Goal: Information Seeking & Learning: Learn about a topic

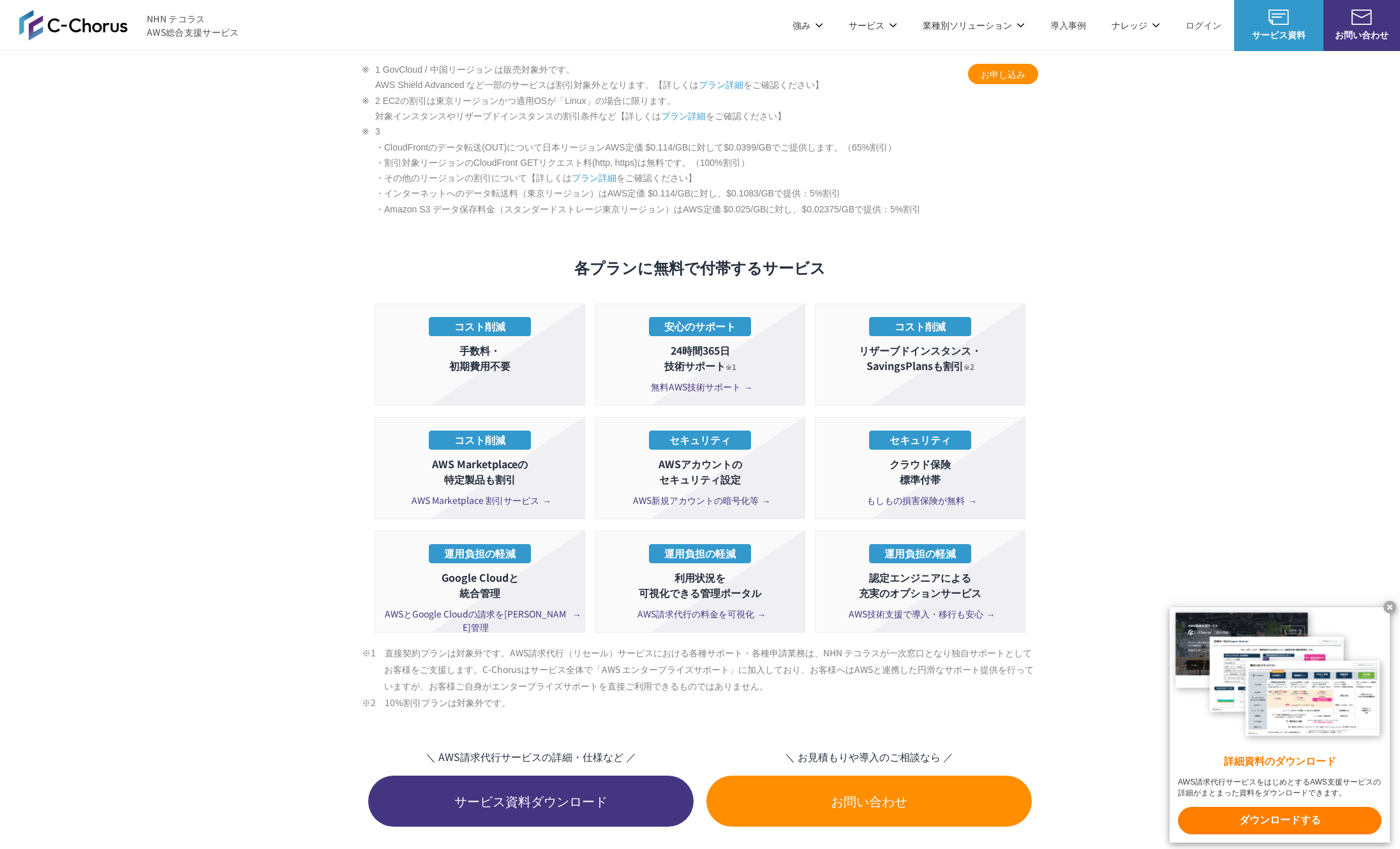
scroll to position [2180, 0]
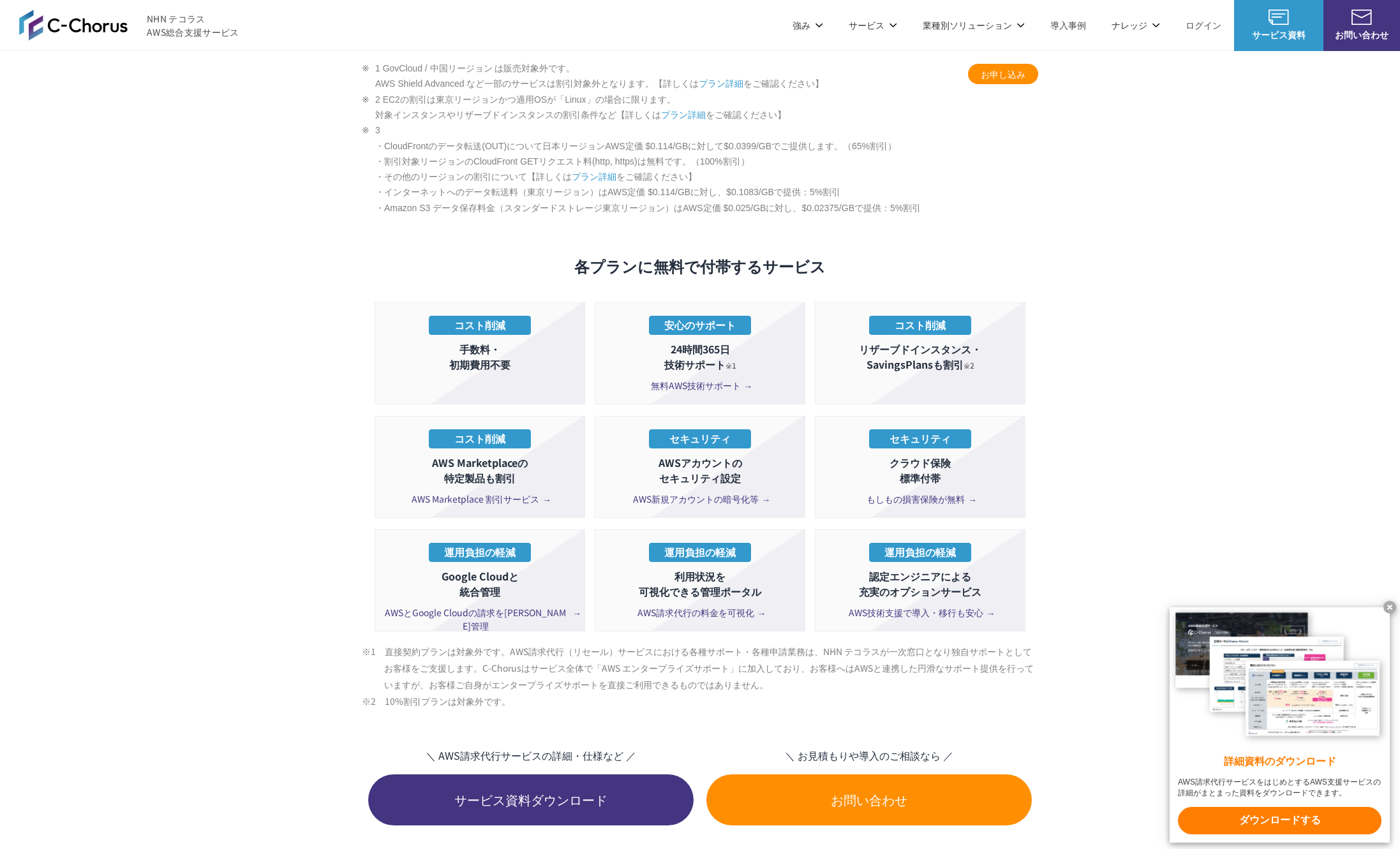
click at [230, 647] on section "AWS請求代行サービスのプラン 多様なニーズに対応したオススメのプラン プラン名 AWS請求代行 8 %割引 プラン AWS請求代行 10 %割引 プラン A…" at bounding box center [700, 207] width 1400 height 2209
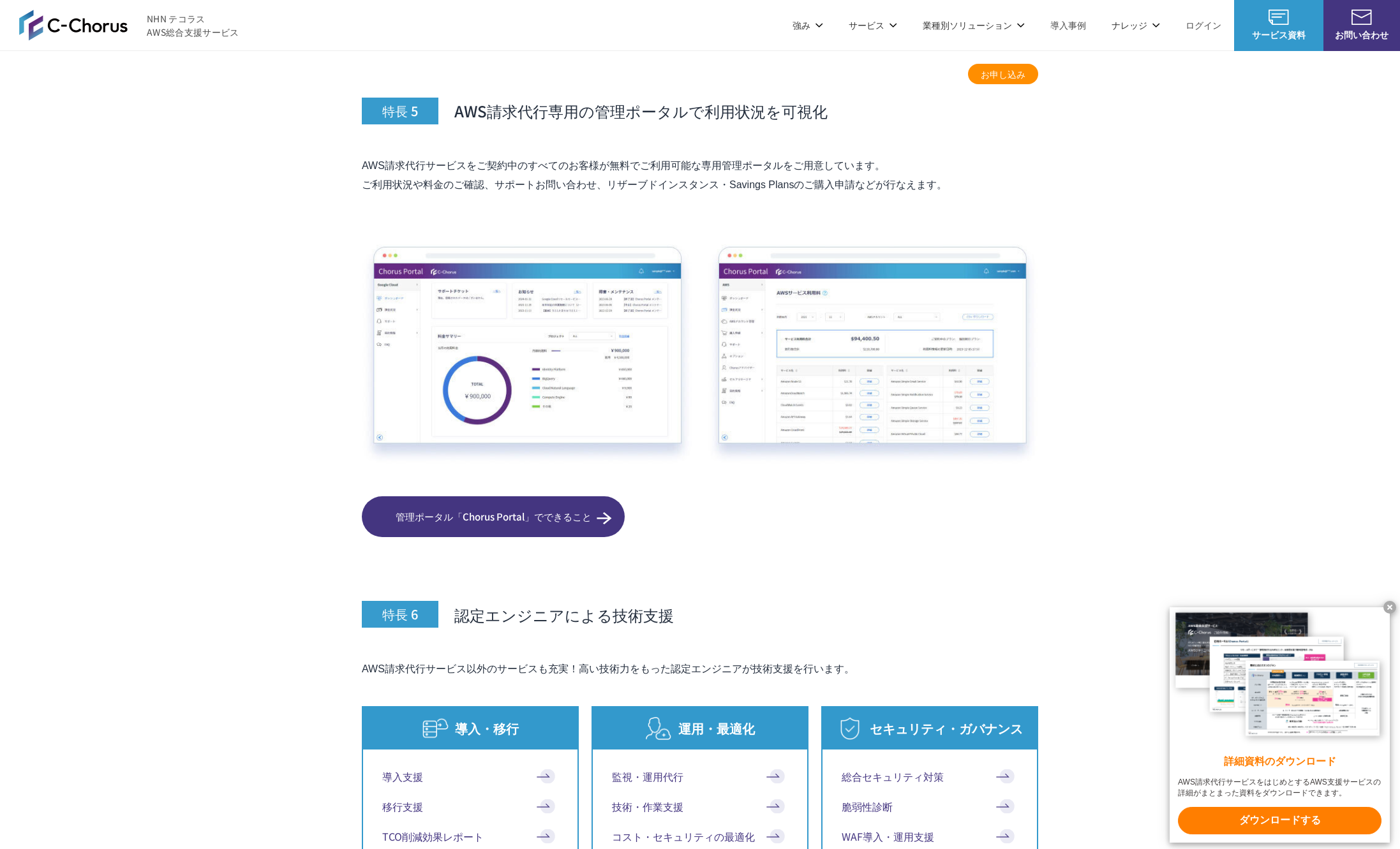
scroll to position [6216, 0]
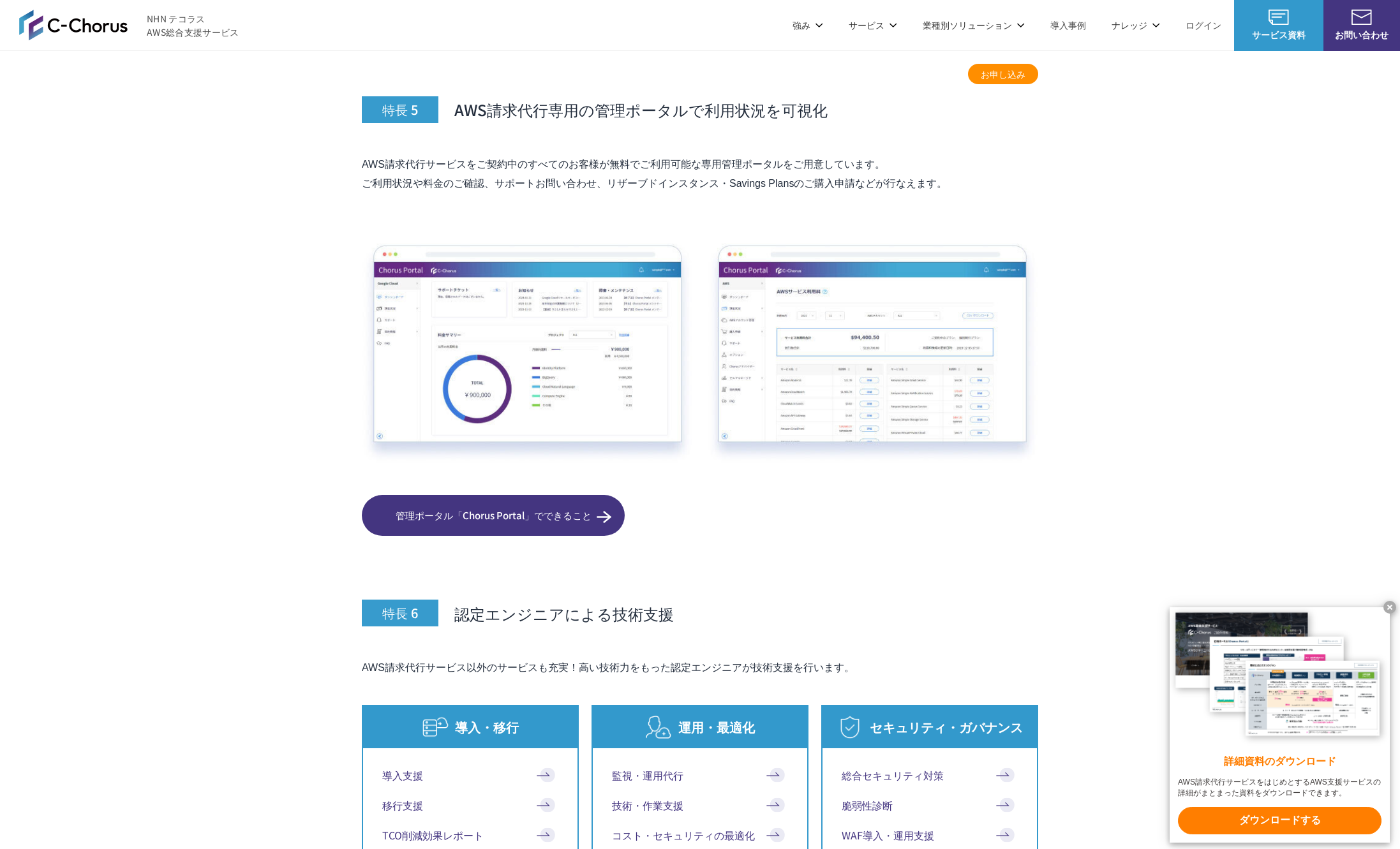
click at [445, 523] on span "管理ポータル「Chorus Portal」でできること" at bounding box center [493, 515] width 262 height 14
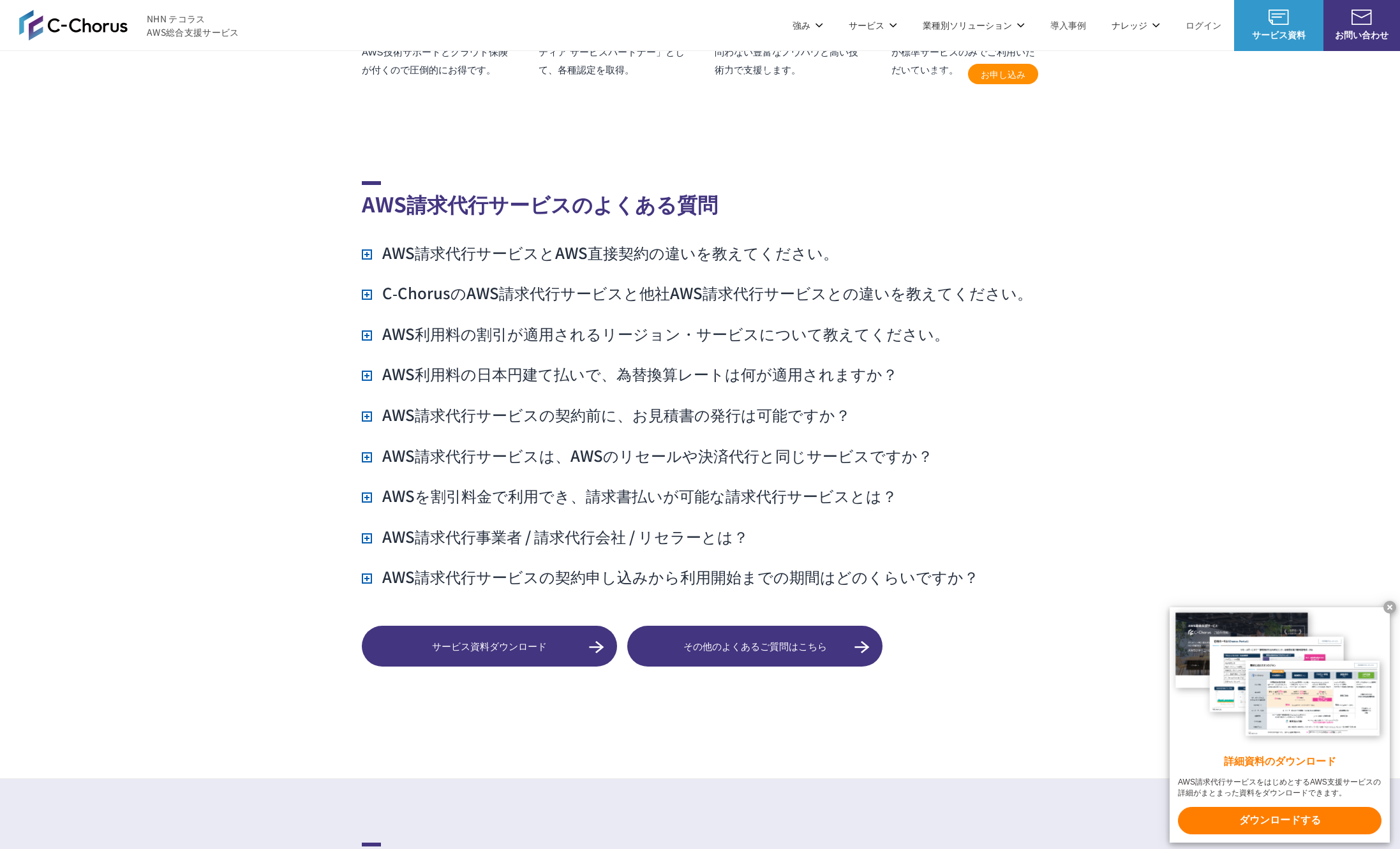
scroll to position [9233, 0]
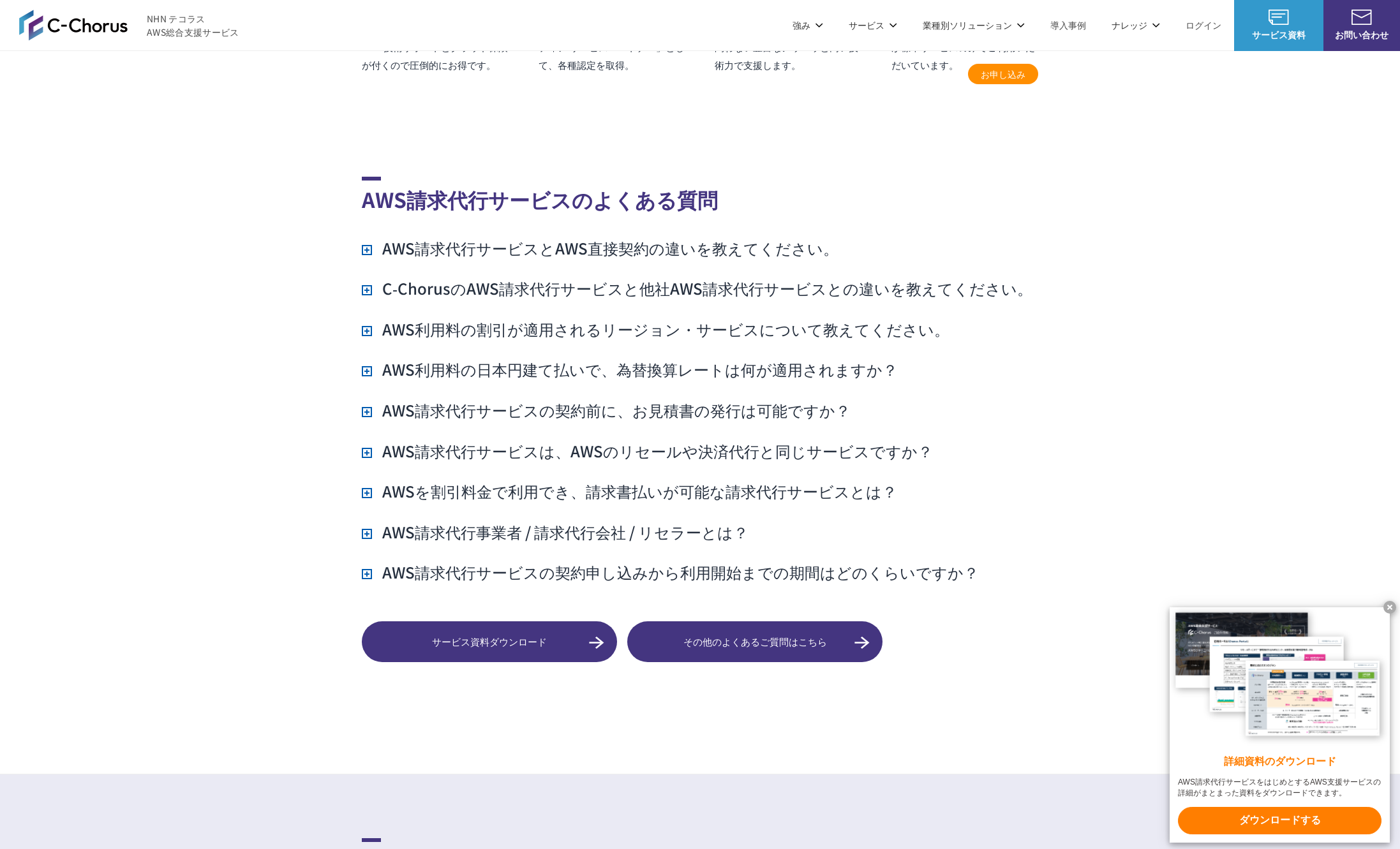
click at [479, 380] on h3 "AWS利用料の日本円建て払いで、為替換算レートは何が適用されますか？" at bounding box center [629, 369] width 535 height 22
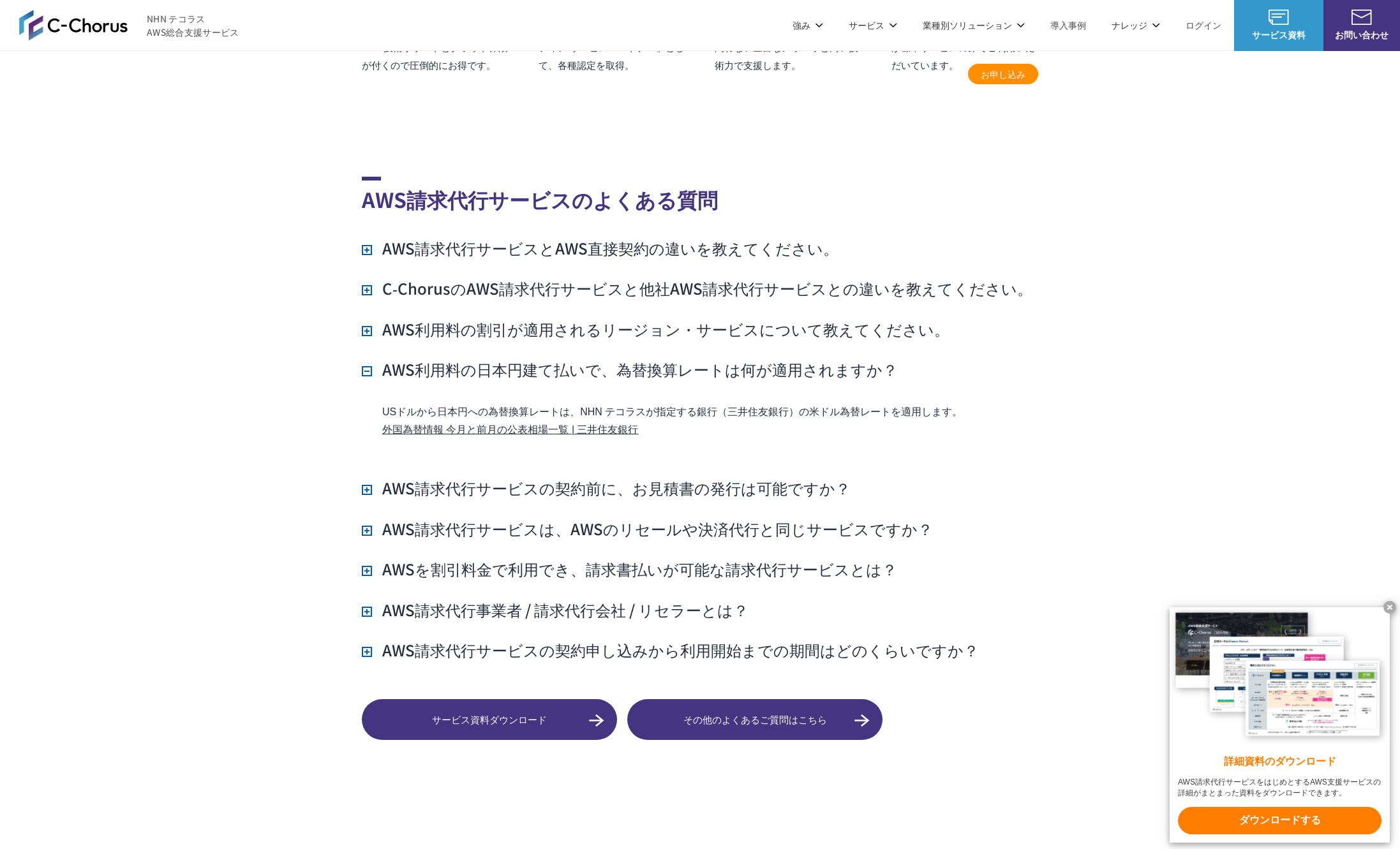
click at [479, 380] on h3 "AWS利用料の日本円建て払いで、為替換算レートは何が適用されますか？" at bounding box center [629, 369] width 535 height 22
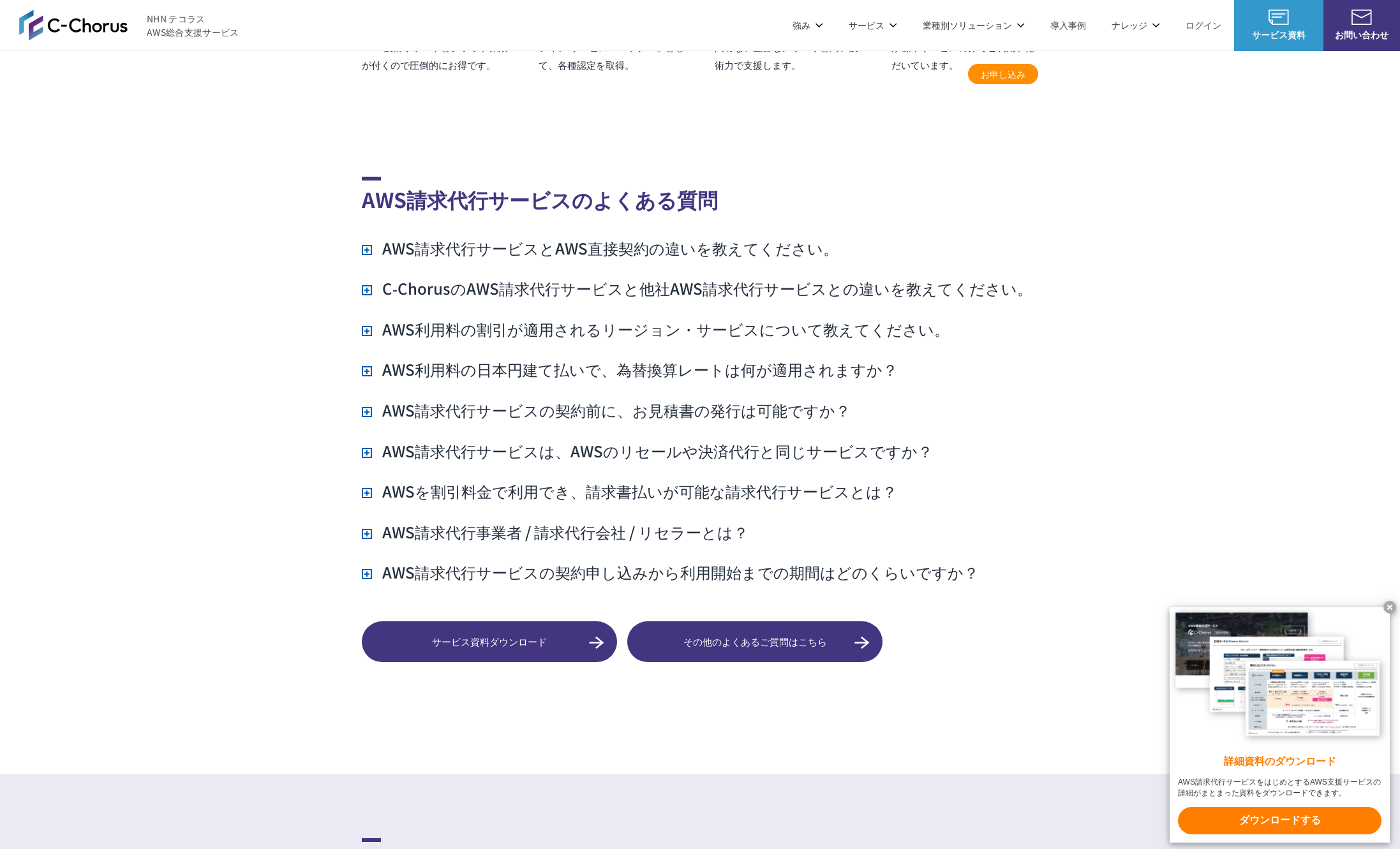
click at [475, 421] on h3 "AWS請求代行サービスの契約前に、お見積書の発行は可能ですか？" at bounding box center [606, 410] width 489 height 22
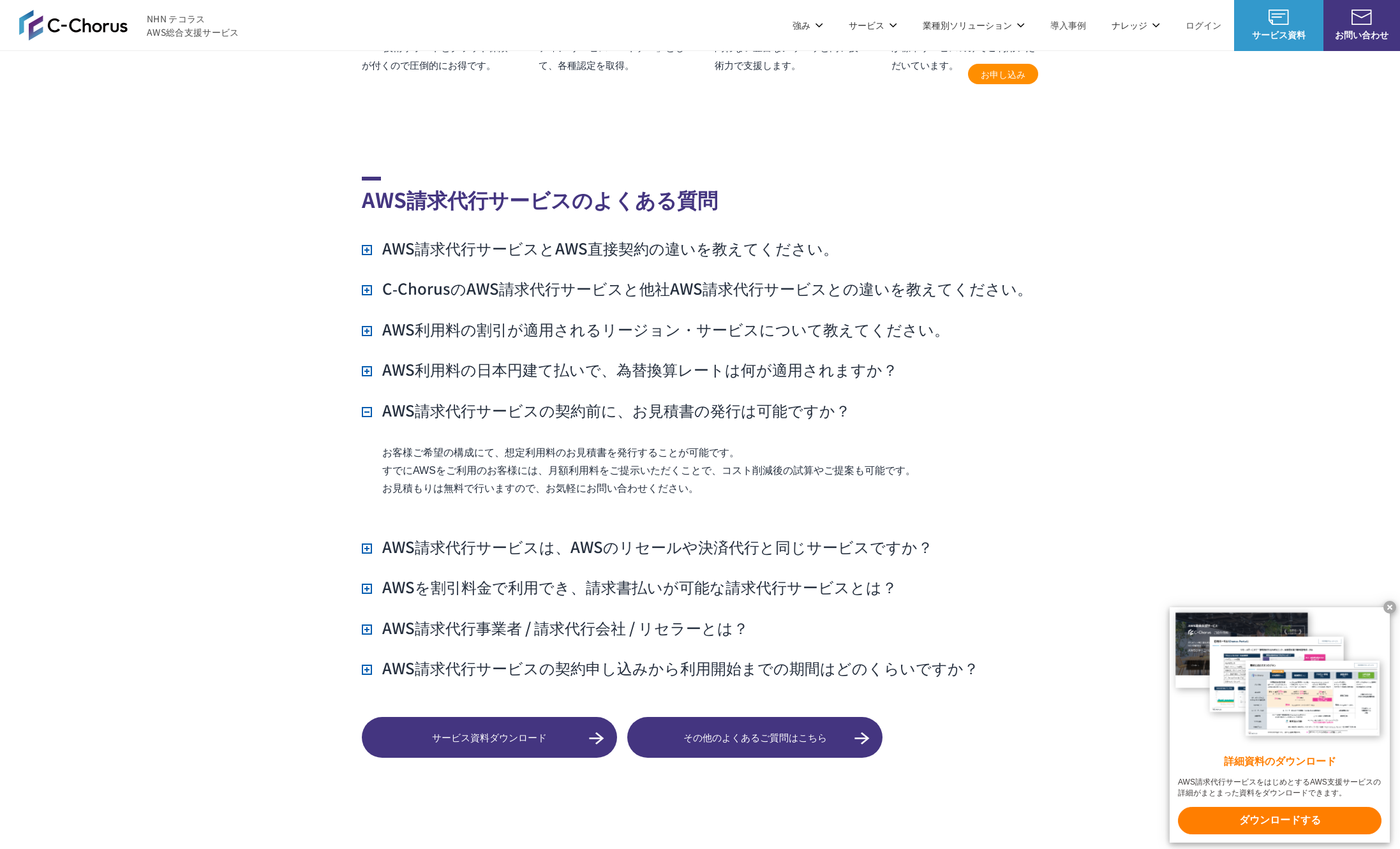
click at [475, 421] on h3 "AWS請求代行サービスの契約前に、お見積書の発行は可能ですか？" at bounding box center [606, 410] width 489 height 22
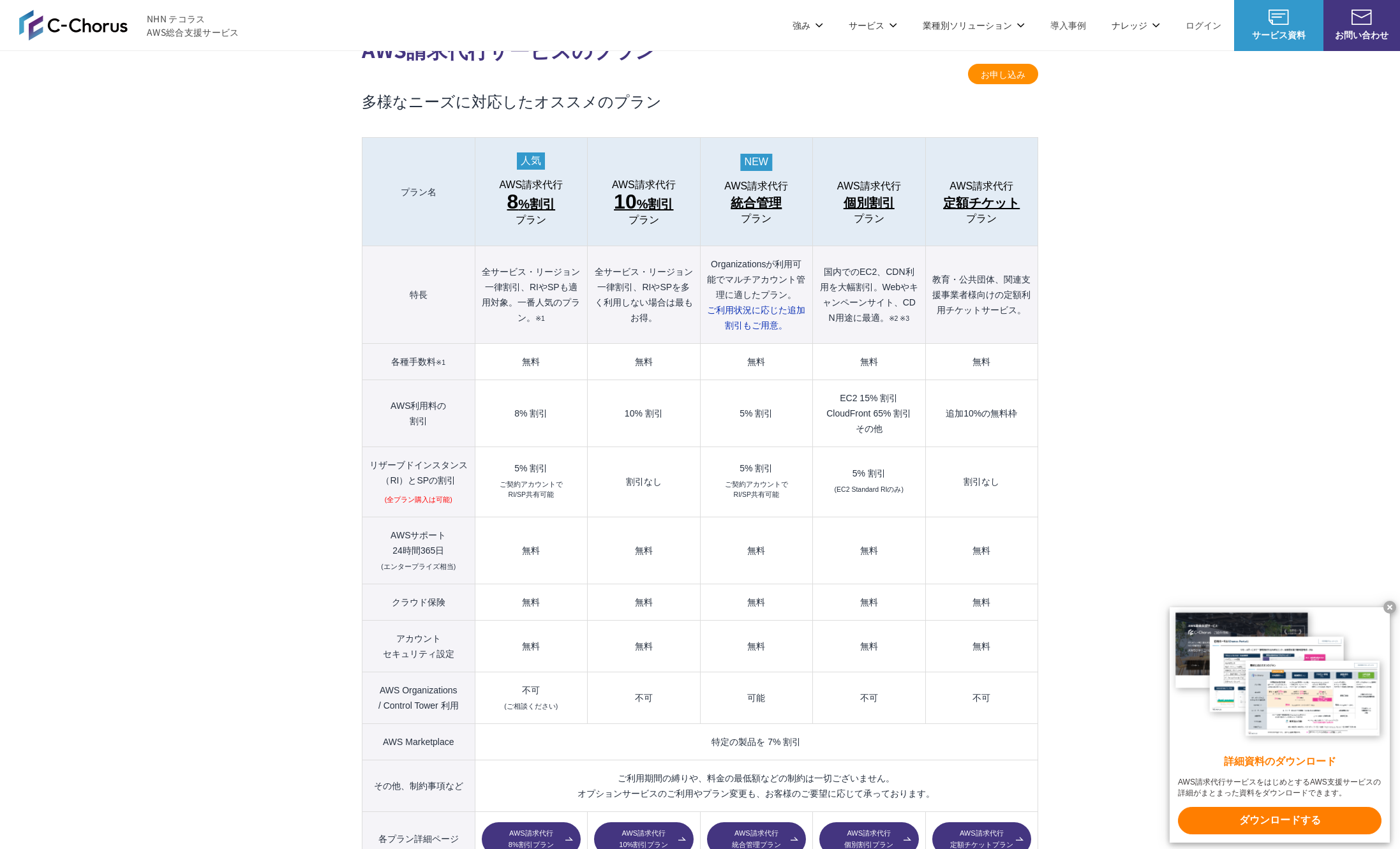
scroll to position [1286, 0]
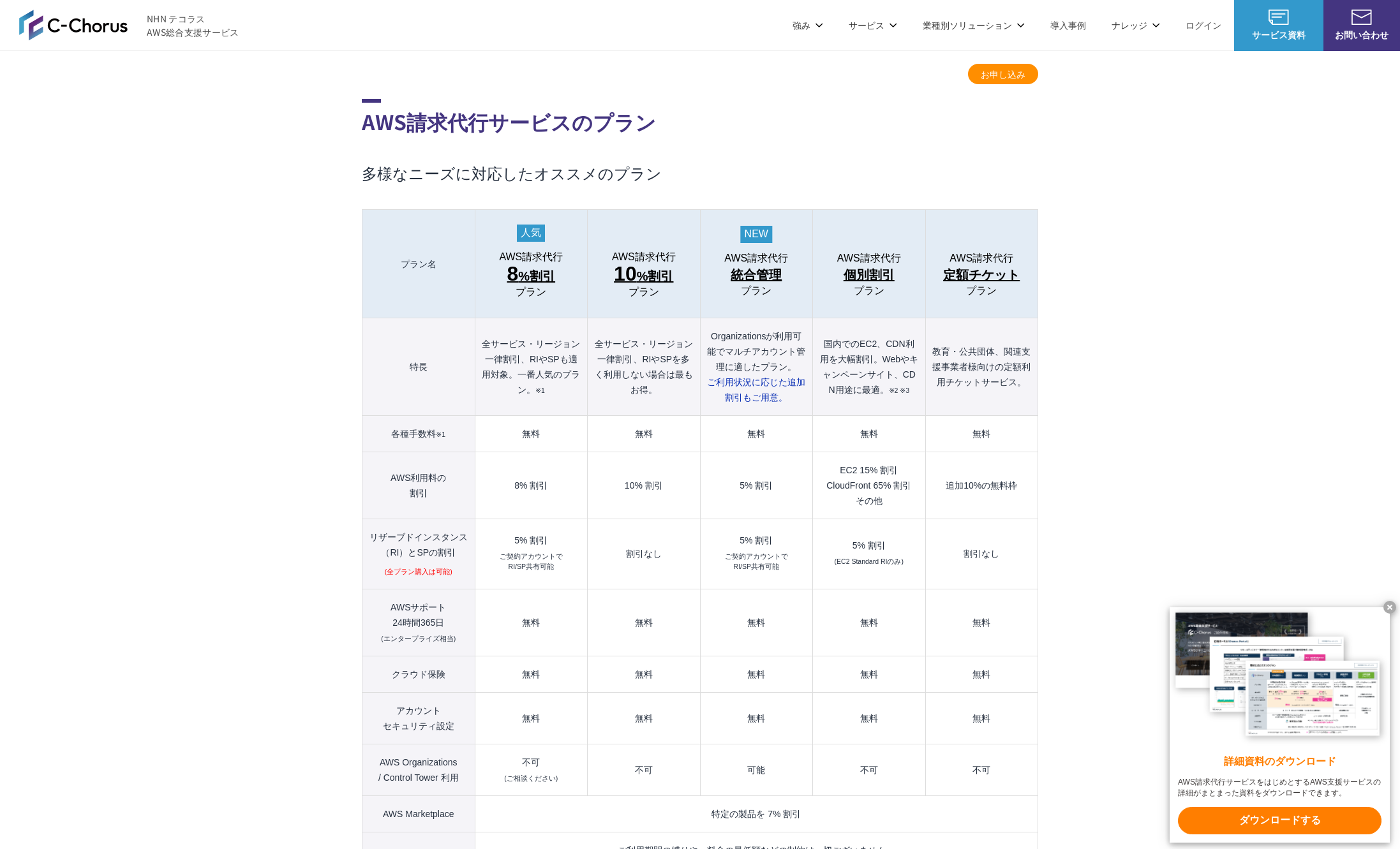
click at [535, 263] on span "8 %割引" at bounding box center [531, 275] width 49 height 23
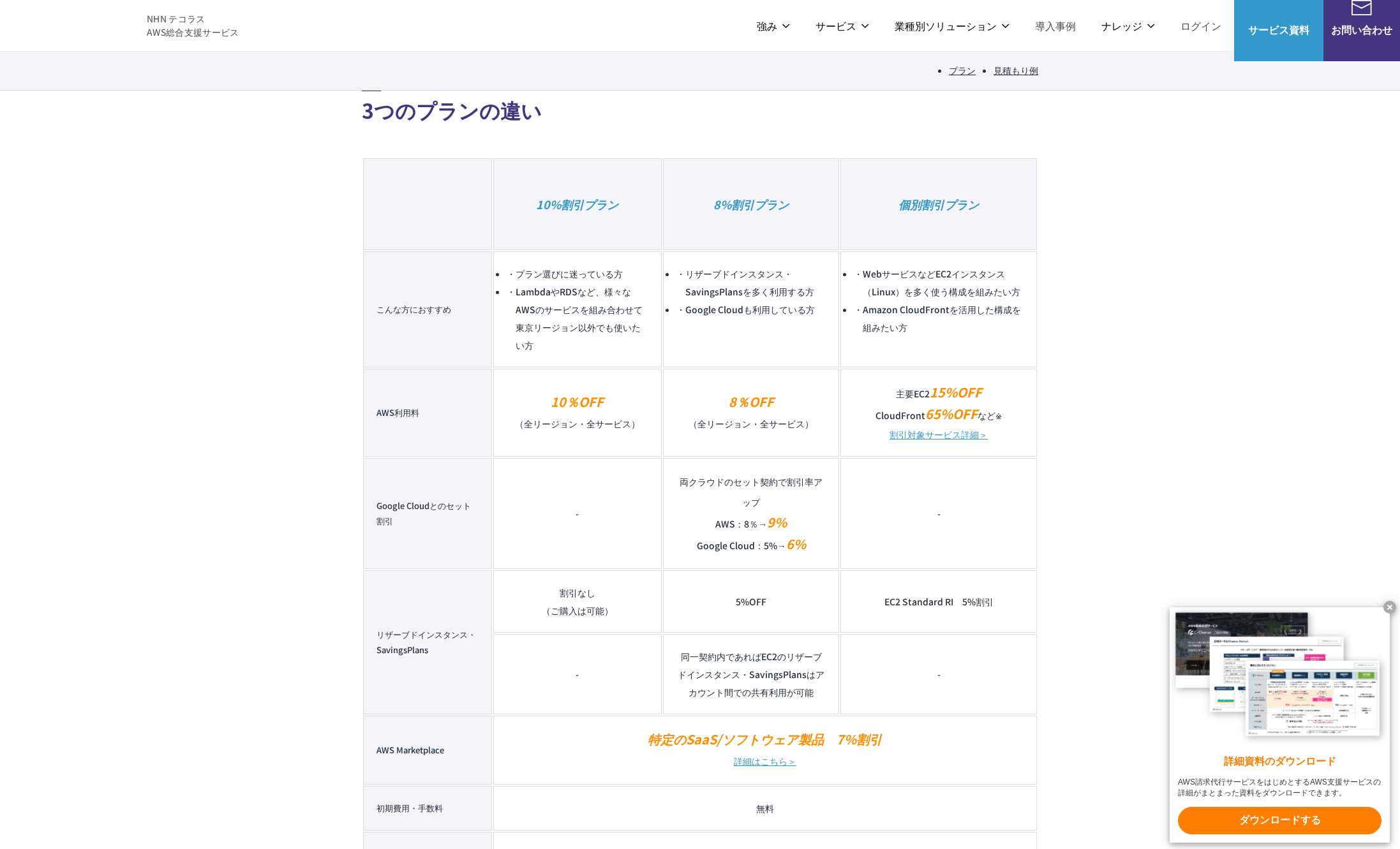
scroll to position [1082, 0]
